Goal: Task Accomplishment & Management: Complete application form

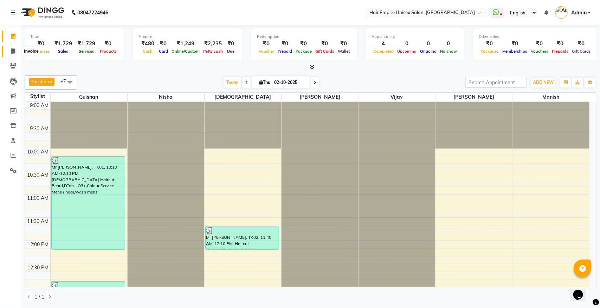
click at [13, 50] on icon at bounding box center [13, 50] width 4 height 5
select select "service"
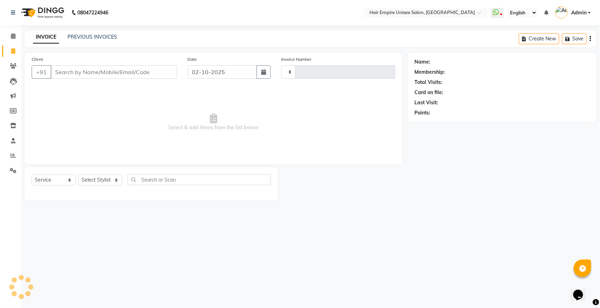
type input "2191"
select select "5055"
click at [102, 180] on select "Select Stylist [PERSON_NAME] [PERSON_NAME] [PERSON_NAME] Nisha [PERSON_NAME] [P…" at bounding box center [100, 180] width 44 height 11
select select "31821"
click at [78, 175] on select "Select Stylist [PERSON_NAME] [PERSON_NAME] [PERSON_NAME] Nisha [PERSON_NAME] [P…" at bounding box center [100, 180] width 44 height 11
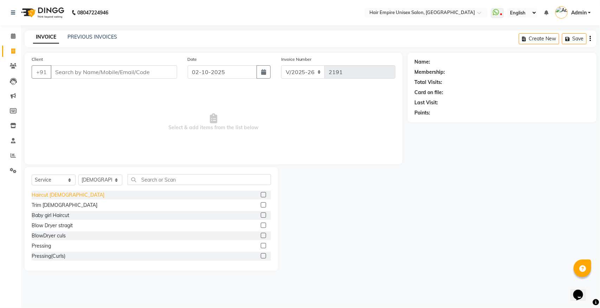
click at [39, 195] on div "Haircut [DEMOGRAPHIC_DATA]" at bounding box center [68, 195] width 73 height 7
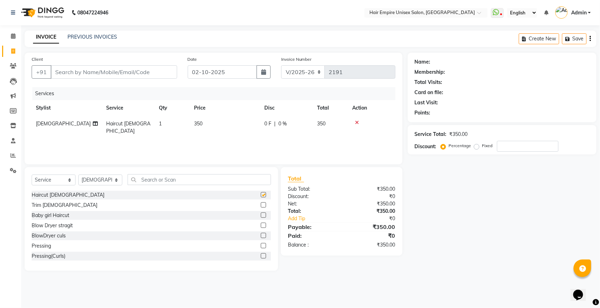
checkbox input "false"
click at [105, 179] on select "Select Stylist [PERSON_NAME] [PERSON_NAME] [PERSON_NAME] Nisha [PERSON_NAME] [P…" at bounding box center [100, 180] width 44 height 11
select select "89725"
click at [78, 175] on select "Select Stylist [PERSON_NAME] [PERSON_NAME] [PERSON_NAME] Nisha [PERSON_NAME] [P…" at bounding box center [100, 180] width 44 height 11
click at [164, 182] on input "text" at bounding box center [199, 179] width 143 height 11
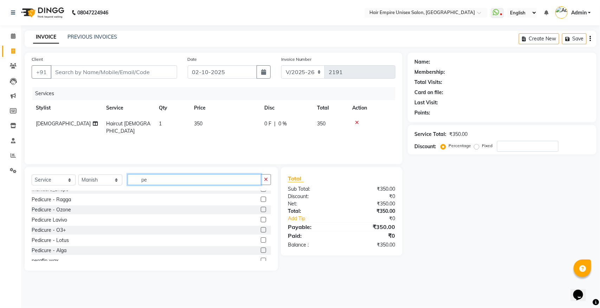
scroll to position [88, 0]
type input "pe"
click at [58, 220] on div "Pedicure Lavivo" at bounding box center [49, 219] width 35 height 7
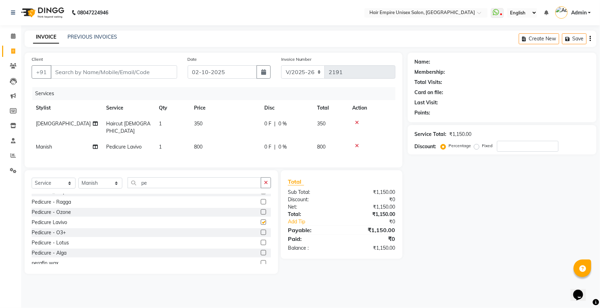
checkbox input "false"
click at [267, 183] on icon "button" at bounding box center [266, 182] width 4 height 5
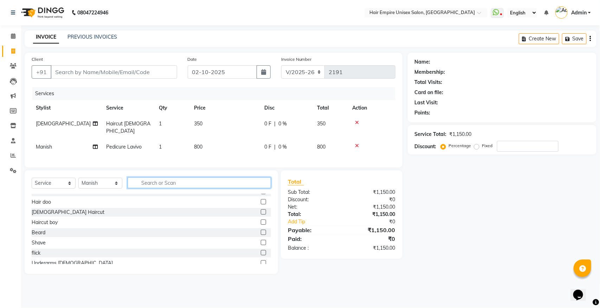
click at [188, 181] on input "text" at bounding box center [199, 182] width 143 height 11
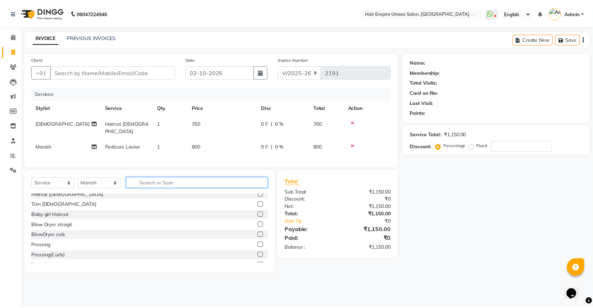
scroll to position [0, 0]
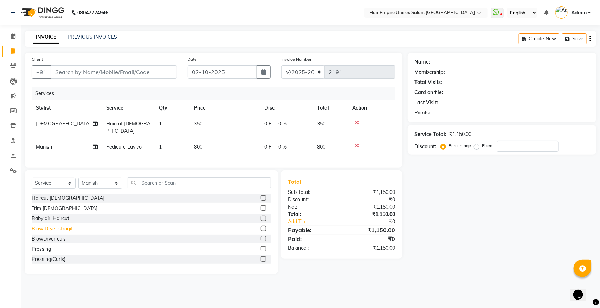
click at [69, 229] on div "Blow Dryer stragit" at bounding box center [52, 228] width 41 height 7
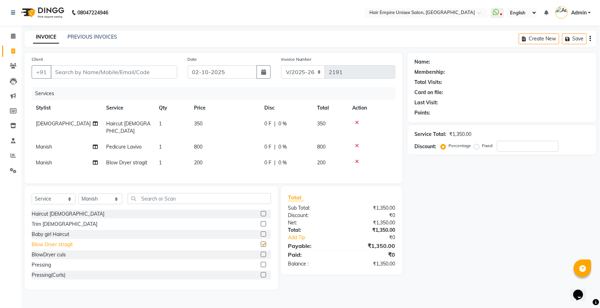
checkbox input "false"
click at [182, 199] on input "text" at bounding box center [199, 198] width 143 height 11
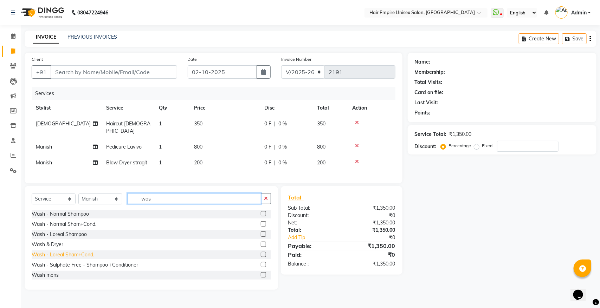
type input "was"
click at [74, 255] on div "Wash - Loreal Sham+Cond." at bounding box center [63, 254] width 63 height 7
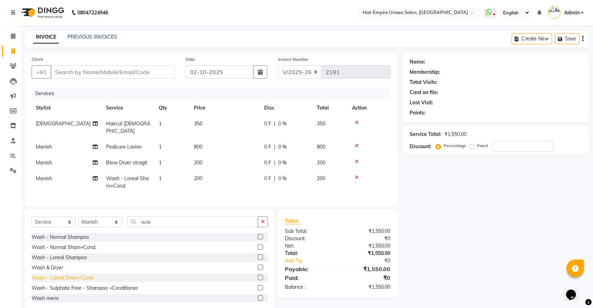
click at [76, 278] on div "Wash - Loreal Sham+Cond." at bounding box center [63, 277] width 63 height 7
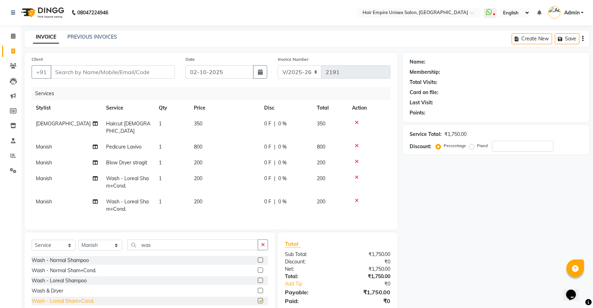
checkbox input "false"
click at [357, 175] on icon at bounding box center [357, 177] width 4 height 5
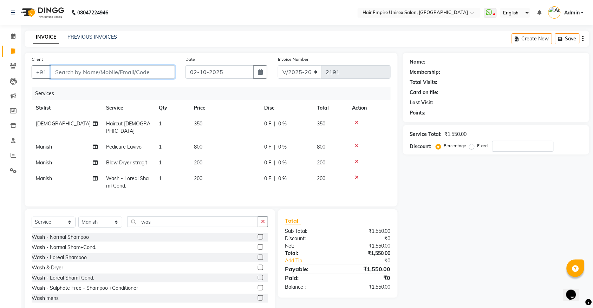
click at [117, 73] on input "Client" at bounding box center [113, 71] width 124 height 13
type input "j"
type input "0"
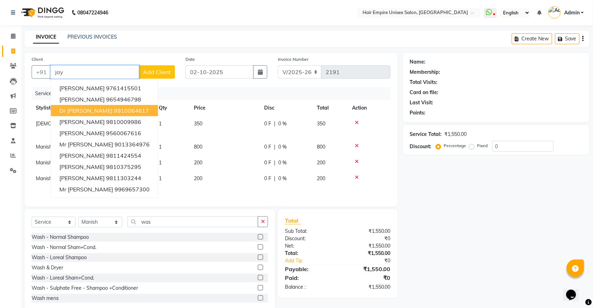
click at [114, 109] on ngb-highlight "9910064617" at bounding box center [131, 110] width 35 height 7
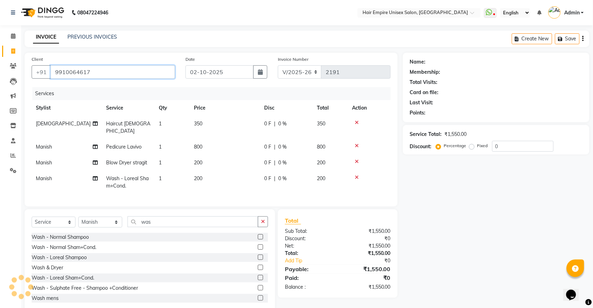
type input "9910064617"
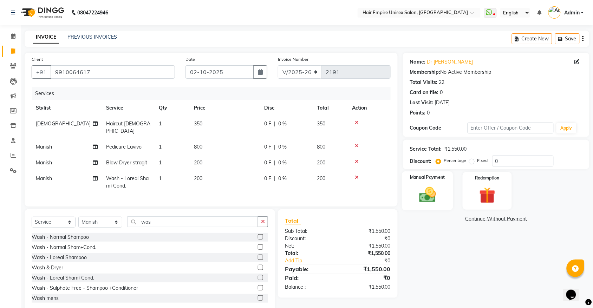
click at [415, 206] on div "Manual Payment" at bounding box center [427, 190] width 51 height 39
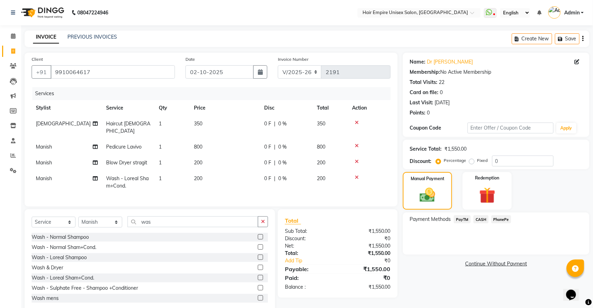
click at [463, 219] on span "PayTM" at bounding box center [462, 219] width 17 height 8
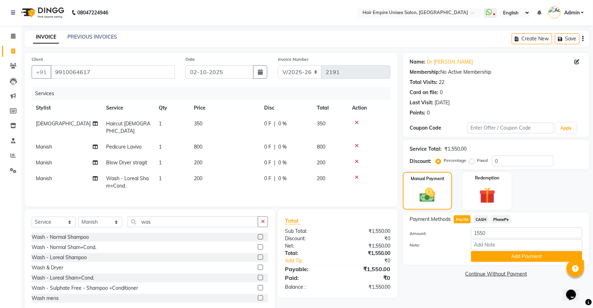
scroll to position [14, 0]
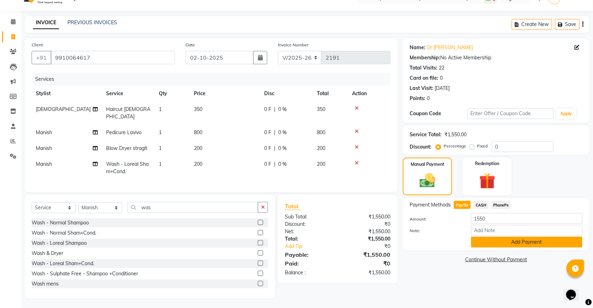
click at [532, 239] on button "Add Payment" at bounding box center [526, 242] width 111 height 11
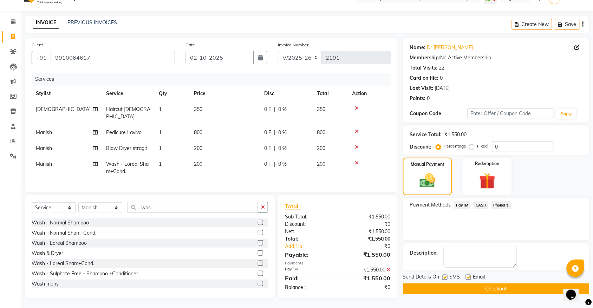
click at [444, 278] on label at bounding box center [444, 277] width 5 height 5
click at [444, 278] on input "checkbox" at bounding box center [444, 278] width 5 height 5
checkbox input "false"
click at [448, 287] on button "Checkout" at bounding box center [496, 289] width 187 height 11
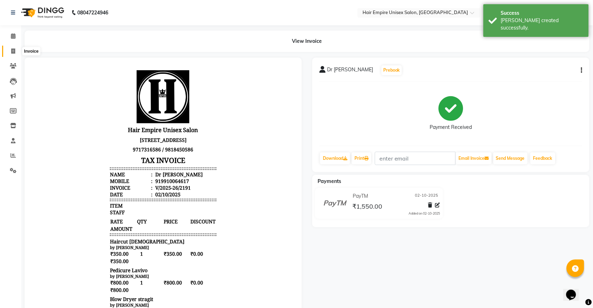
click at [15, 51] on icon at bounding box center [13, 50] width 4 height 5
select select "service"
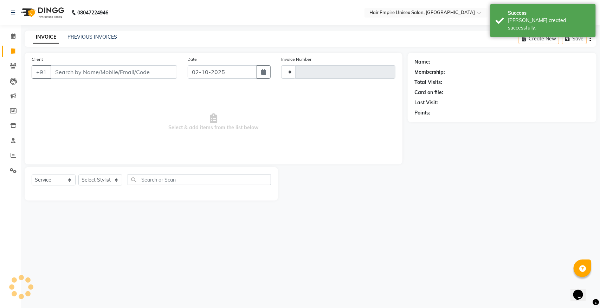
type input "2192"
select select "5055"
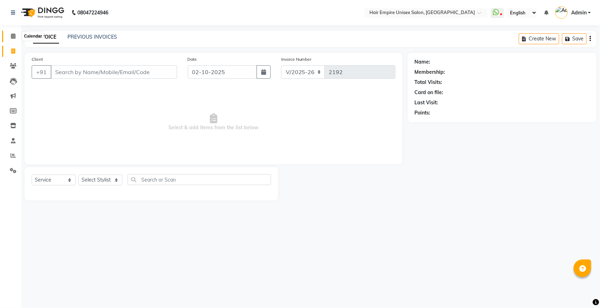
click at [13, 39] on span at bounding box center [13, 36] width 12 height 8
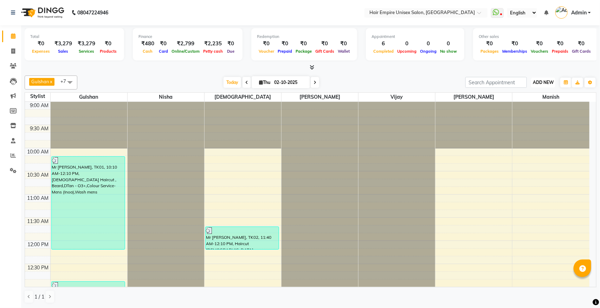
click at [540, 81] on span "ADD NEW" at bounding box center [543, 82] width 21 height 5
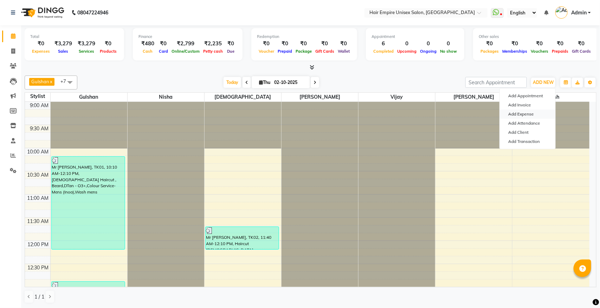
click at [515, 115] on link "Add Expense" at bounding box center [528, 114] width 56 height 9
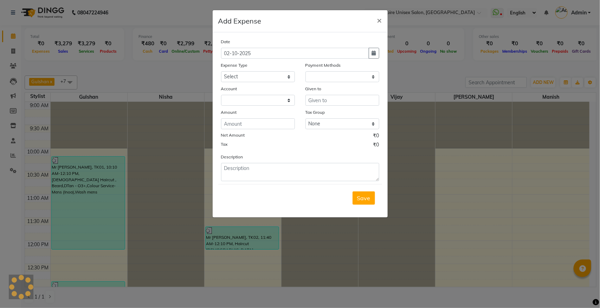
select select "1"
select select "3957"
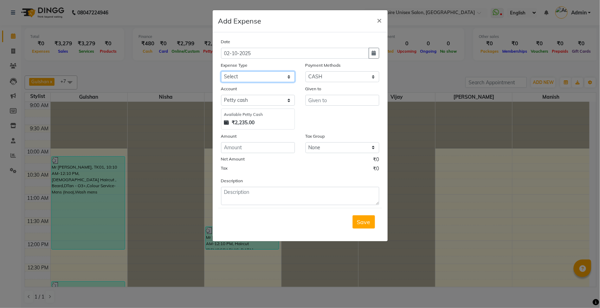
click at [254, 79] on select "Select Advance Salary Bank charges Cash transfer to bank donation Electricity B…" at bounding box center [258, 76] width 74 height 11
click at [154, 199] on ngb-modal-window "Add Expense × Date [DATE] Expense Type Select Advance Salary Bank charges Cash …" at bounding box center [300, 154] width 600 height 308
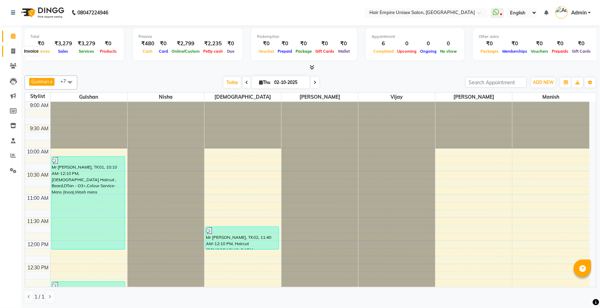
click at [13, 51] on icon at bounding box center [13, 50] width 4 height 5
select select "service"
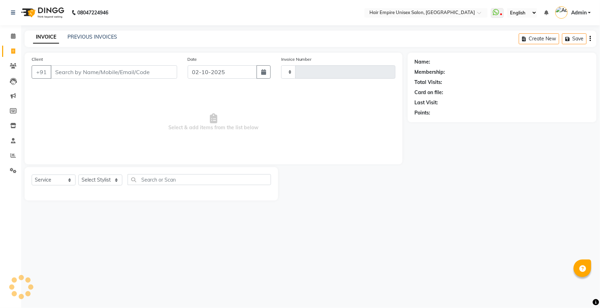
type input "2192"
select select "5055"
click at [99, 182] on select "Select Stylist [PERSON_NAME] [PERSON_NAME] [PERSON_NAME] Nisha [PERSON_NAME] [P…" at bounding box center [100, 180] width 44 height 11
select select "31808"
click at [78, 175] on select "Select Stylist [PERSON_NAME] [PERSON_NAME] [PERSON_NAME] Nisha [PERSON_NAME] [P…" at bounding box center [100, 180] width 44 height 11
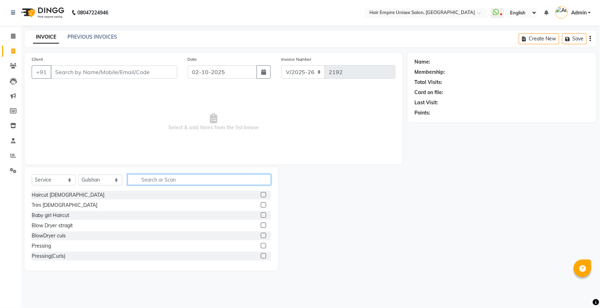
click at [180, 182] on input "text" at bounding box center [199, 179] width 143 height 11
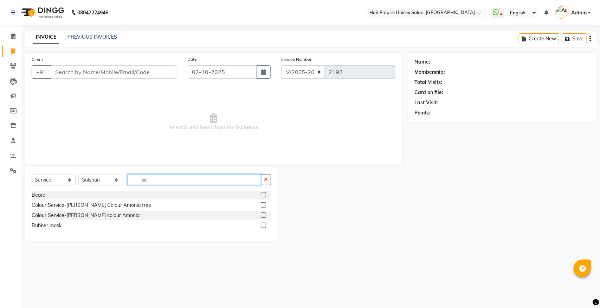
type input "b"
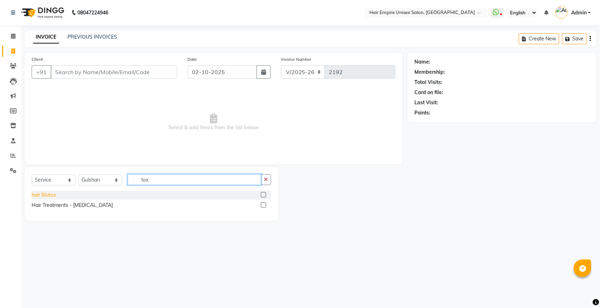
type input "tox"
click at [52, 196] on div "hair Blutox" at bounding box center [44, 195] width 24 height 7
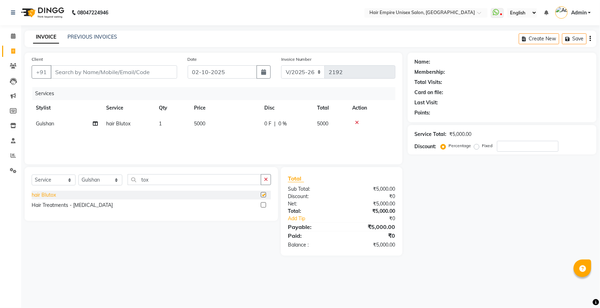
checkbox input "false"
click at [276, 125] on div "0 F | 0 %" at bounding box center [286, 123] width 44 height 7
select select "31808"
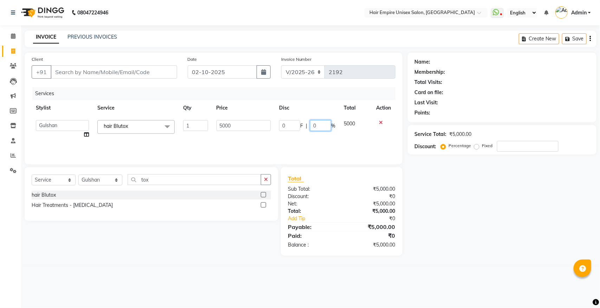
click at [329, 127] on input "0" at bounding box center [320, 125] width 21 height 11
type input "10"
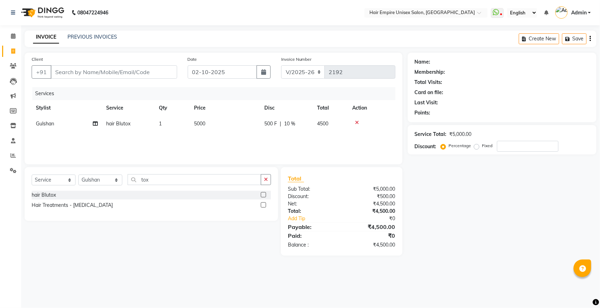
click at [312, 163] on div "Client +91 Date [DATE] Invoice Number V/2025 V/[PHONE_NUMBER] Services Stylist …" at bounding box center [214, 109] width 378 height 112
click at [61, 181] on select "Select Service Product Membership Package Voucher Prepaid Gift Card" at bounding box center [54, 180] width 44 height 11
select select "product"
click at [32, 175] on select "Select Service Product Membership Package Voucher Prepaid Gift Card" at bounding box center [54, 180] width 44 height 11
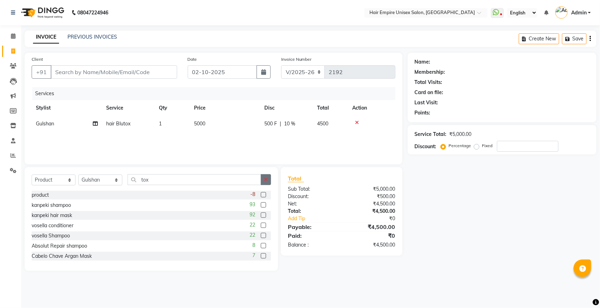
click at [265, 176] on button "button" at bounding box center [266, 179] width 10 height 11
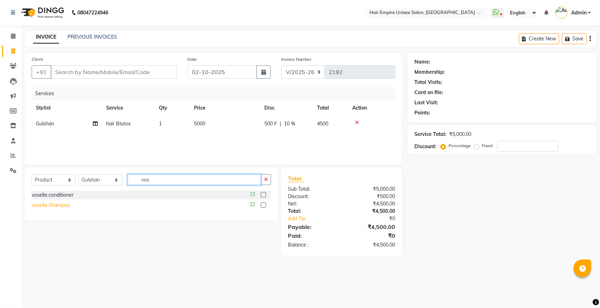
type input "vos"
click at [35, 205] on div "vosella Shampoo" at bounding box center [51, 205] width 38 height 7
checkbox input "false"
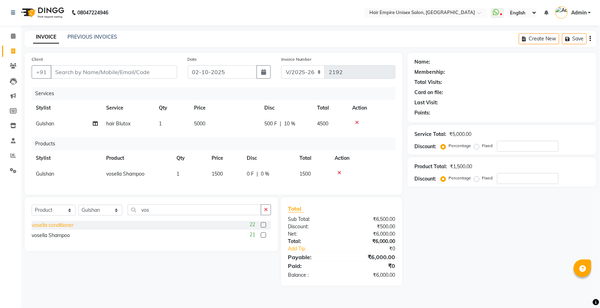
click at [50, 229] on div "vosella conditioner" at bounding box center [53, 225] width 42 height 7
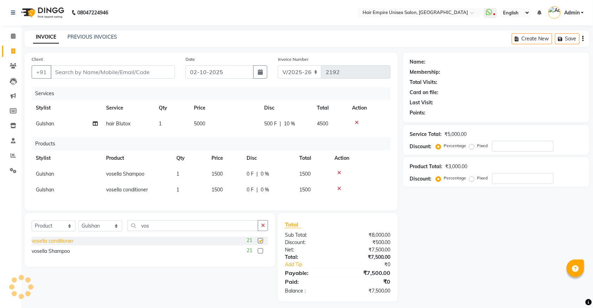
checkbox input "false"
click at [521, 178] on input "number" at bounding box center [522, 178] width 61 height 11
type input "50"
click at [285, 127] on span "10 %" at bounding box center [289, 123] width 11 height 7
select select "31808"
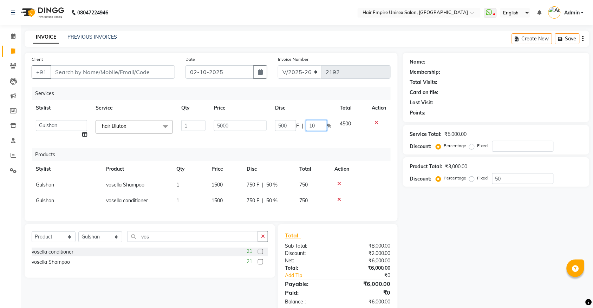
click at [317, 123] on input "10" at bounding box center [316, 125] width 21 height 11
type input "1"
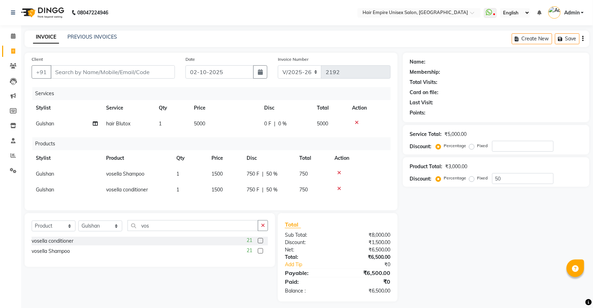
click at [375, 227] on div "Client +91 Date [DATE] Invoice Number V/2025 V/[PHONE_NUMBER] Services Stylist …" at bounding box center [211, 177] width 384 height 249
click at [514, 143] on input "number" at bounding box center [522, 146] width 61 height 11
type input "10"
click at [475, 208] on div "Name: Membership: Total Visits: Card on file: Last Visit: Points: Service Total…" at bounding box center [499, 177] width 192 height 249
click at [136, 71] on input "Client" at bounding box center [113, 71] width 124 height 13
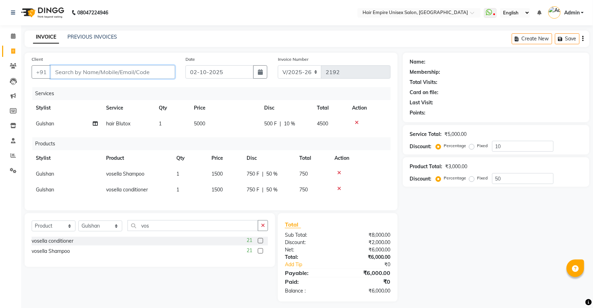
type input "9"
type input "0"
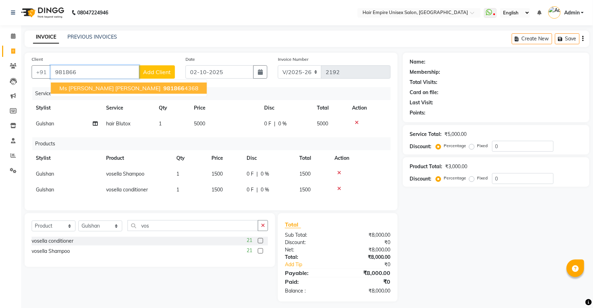
click at [166, 88] on ngb-highlight "981866 4368" at bounding box center [180, 88] width 37 height 7
click at [130, 87] on span "Ms [PERSON_NAME] [PERSON_NAME]" at bounding box center [109, 88] width 101 height 7
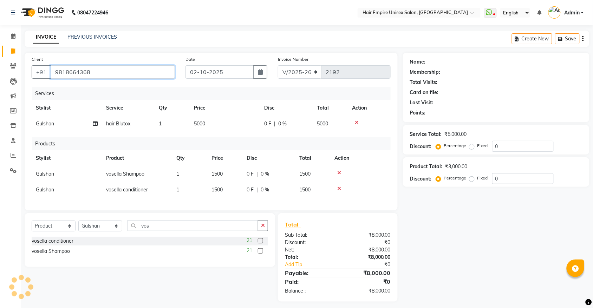
type input "9818664368"
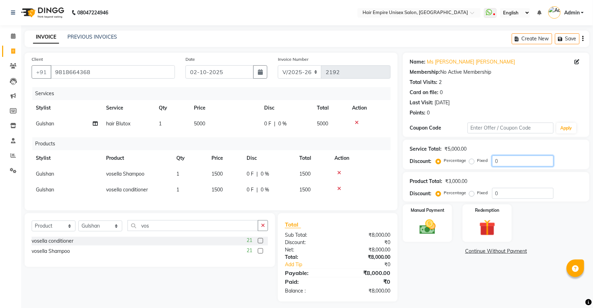
click at [528, 163] on input "0" at bounding box center [522, 161] width 61 height 11
type input "10"
click at [537, 195] on input "0" at bounding box center [522, 193] width 61 height 11
type input "1"
type input "50"
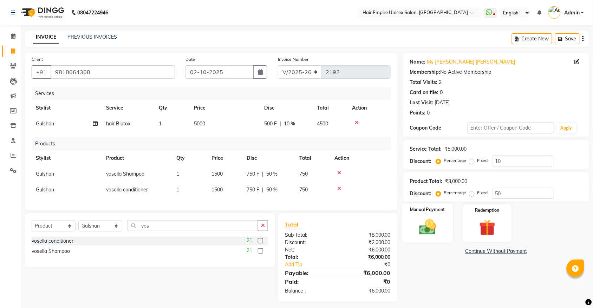
click at [429, 219] on img at bounding box center [427, 227] width 27 height 19
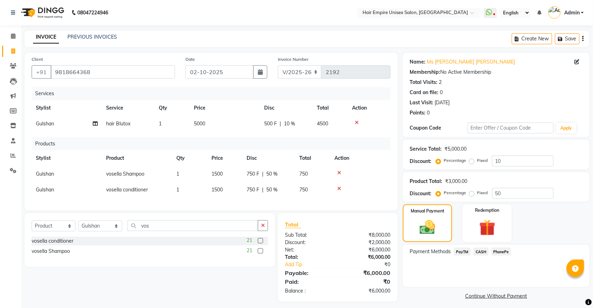
click at [482, 250] on span "CASH" at bounding box center [481, 252] width 15 height 8
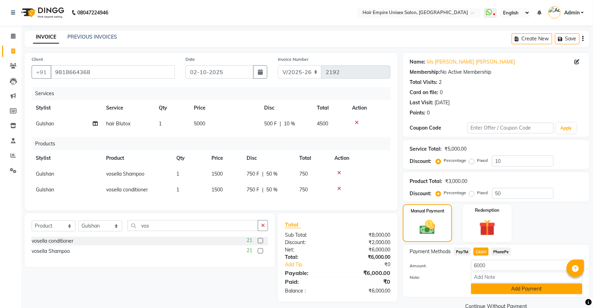
click at [494, 288] on button "Add Payment" at bounding box center [526, 289] width 111 height 11
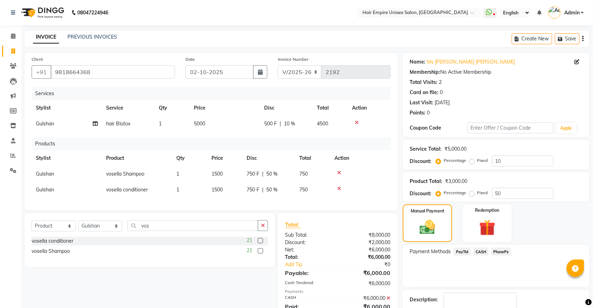
scroll to position [44, 0]
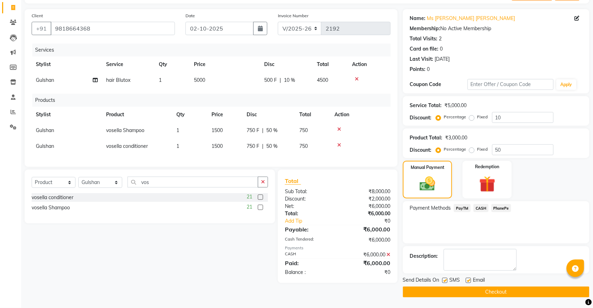
click at [493, 291] on button "Checkout" at bounding box center [496, 292] width 187 height 11
